Goal: Share content

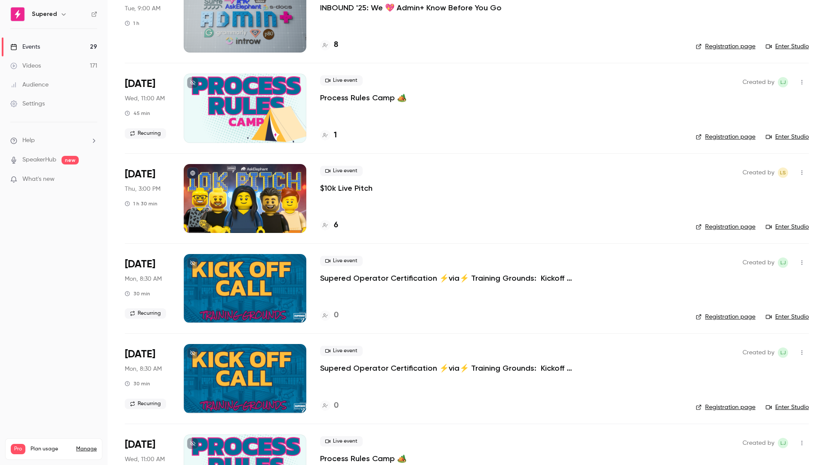
scroll to position [371, 0]
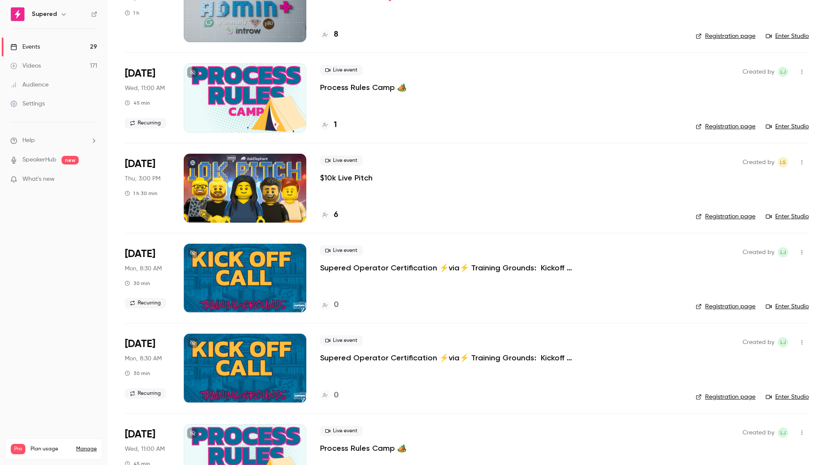
click at [356, 170] on div "Live event $10k Live Pitch" at bounding box center [501, 169] width 362 height 28
click at [347, 178] on p "$10k Live Pitch" at bounding box center [346, 177] width 52 height 10
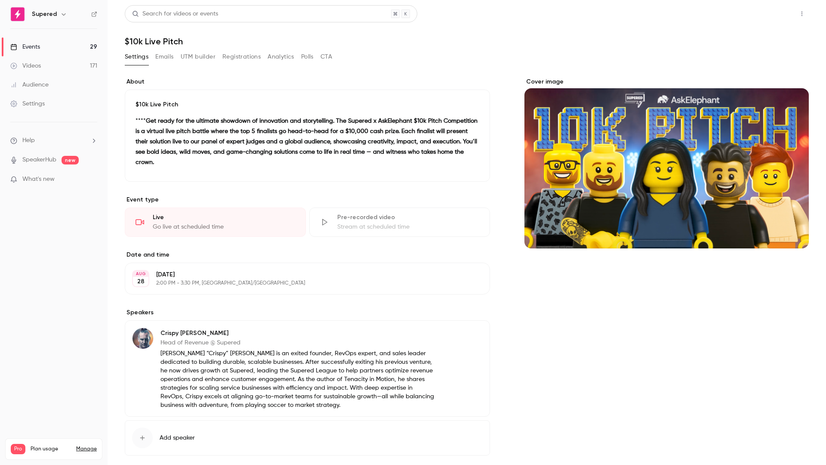
click at [762, 14] on button "Share" at bounding box center [771, 13] width 34 height 17
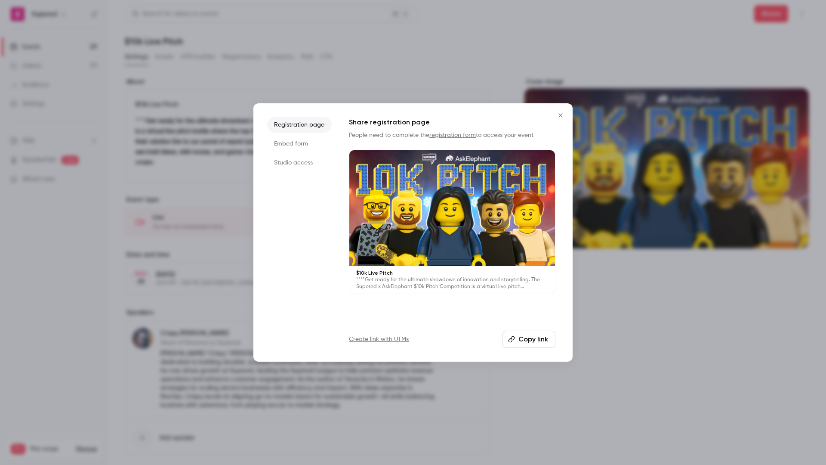
click at [541, 345] on button "Copy link" at bounding box center [528, 338] width 53 height 17
